Goal: Check status

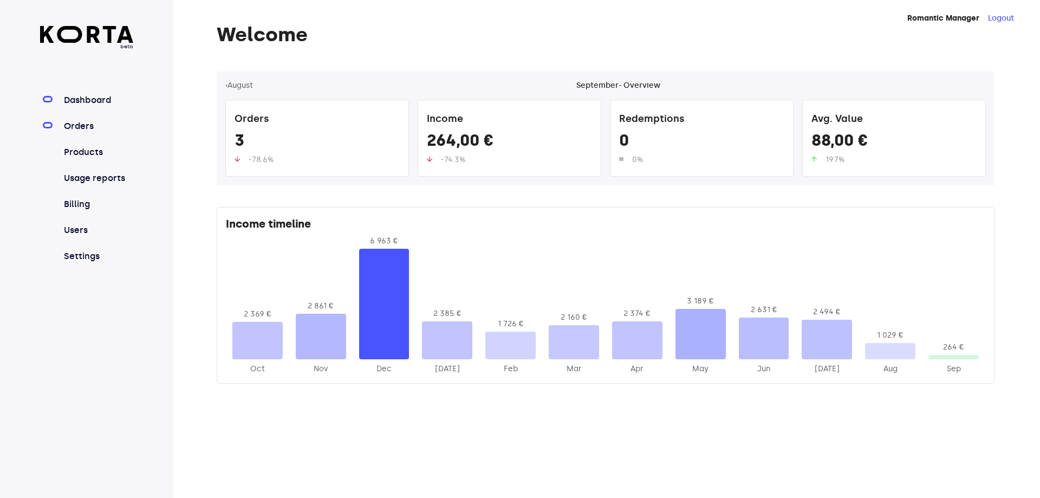
click at [81, 125] on link "Orders" at bounding box center [98, 126] width 72 height 13
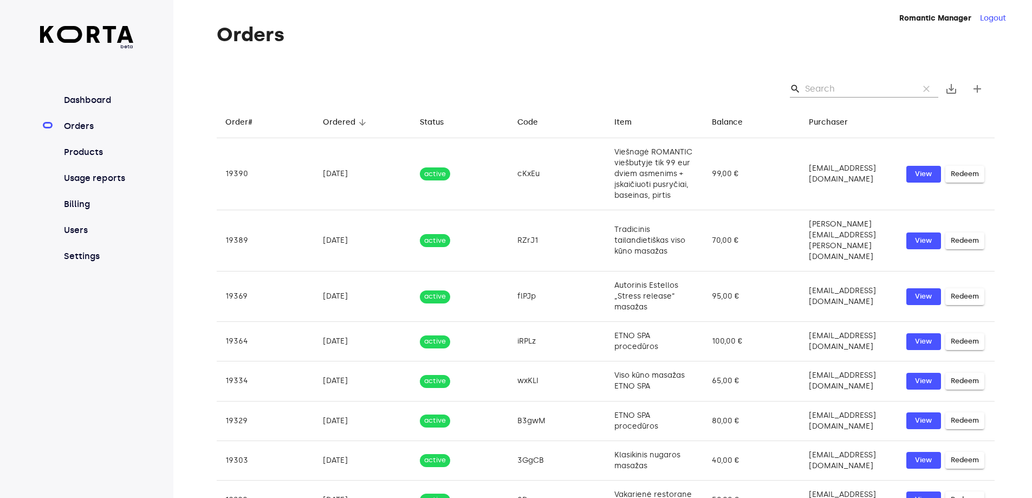
click at [838, 89] on input "Search" at bounding box center [857, 88] width 105 height 17
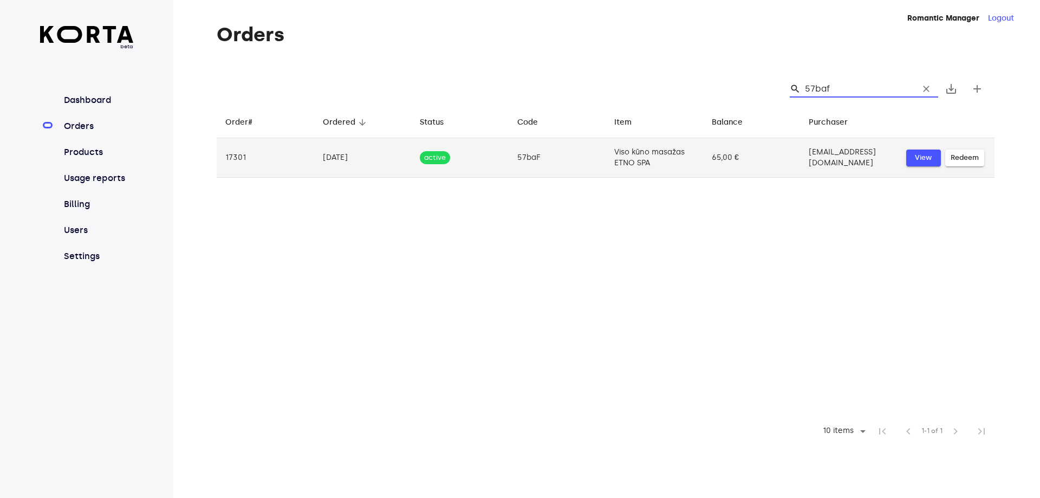
type input "57baf"
click at [925, 160] on span "View" at bounding box center [923, 158] width 24 height 12
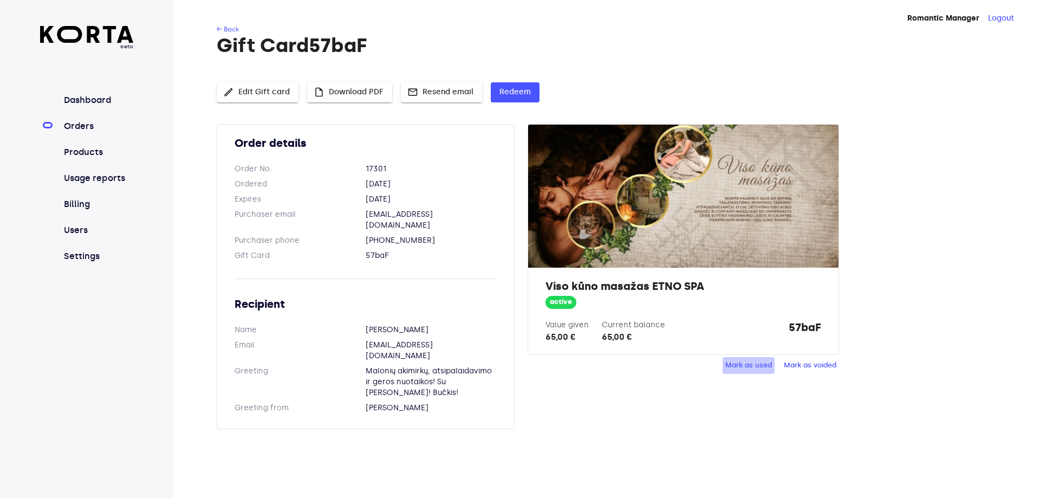
click at [750, 363] on span "Mark as used" at bounding box center [748, 365] width 47 height 12
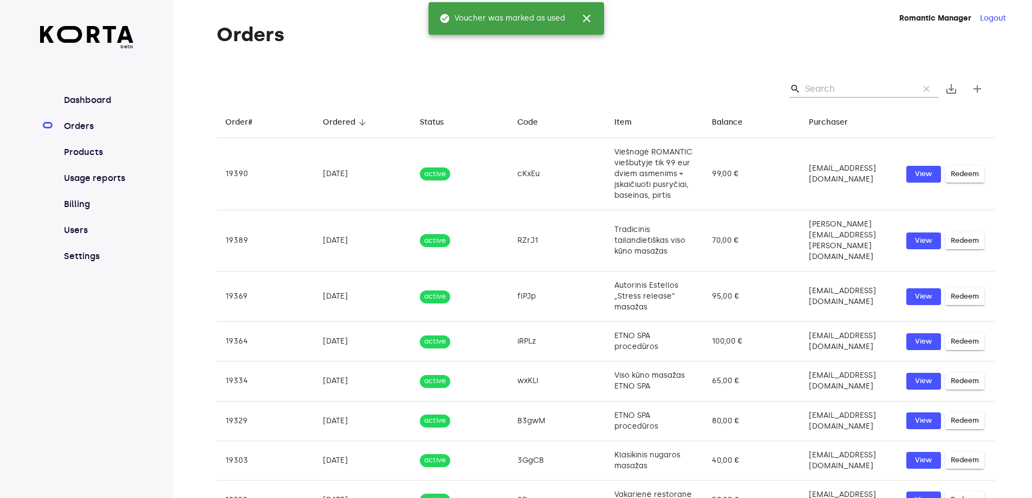
click at [107, 375] on div "beta Dashboard Orders Products Usage reports Billing Users Settings" at bounding box center [86, 313] width 173 height 627
